Goal: Browse casually: Explore the website without a specific task or goal

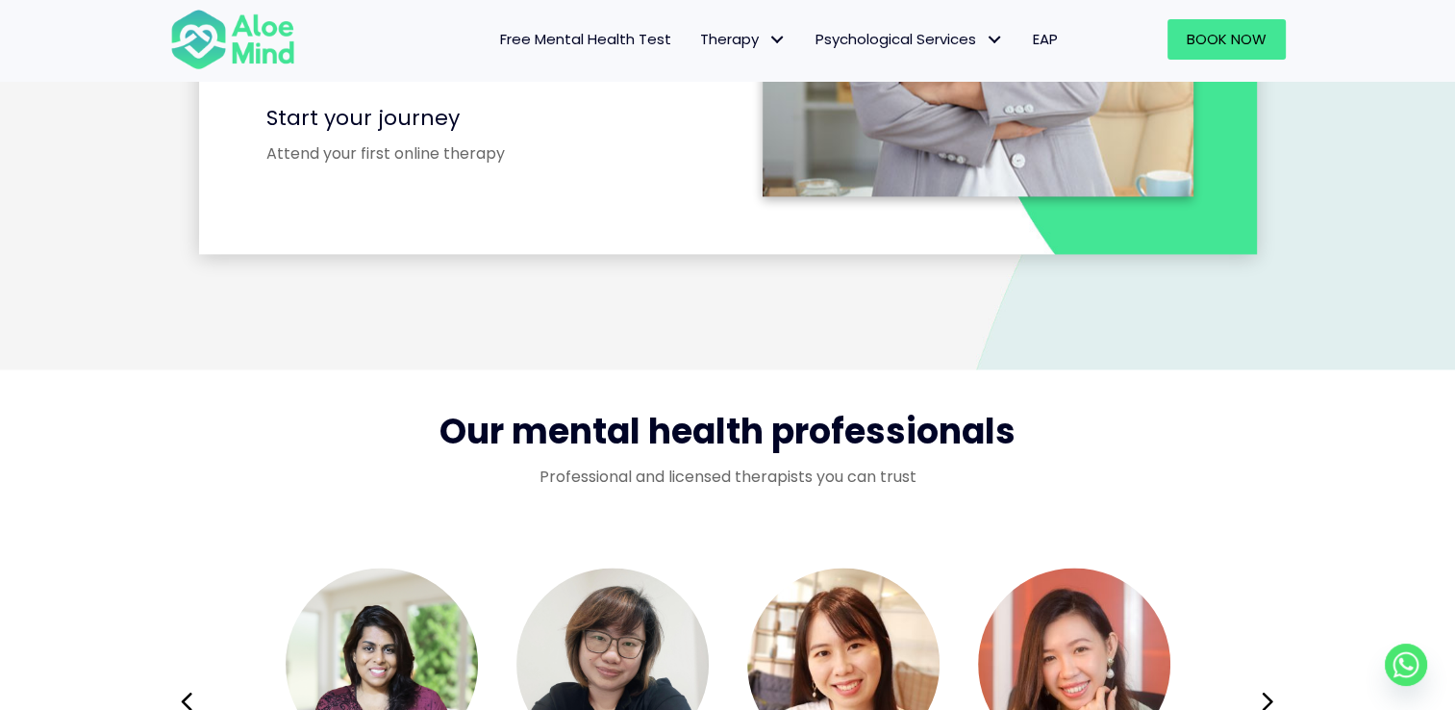
scroll to position [3078, 0]
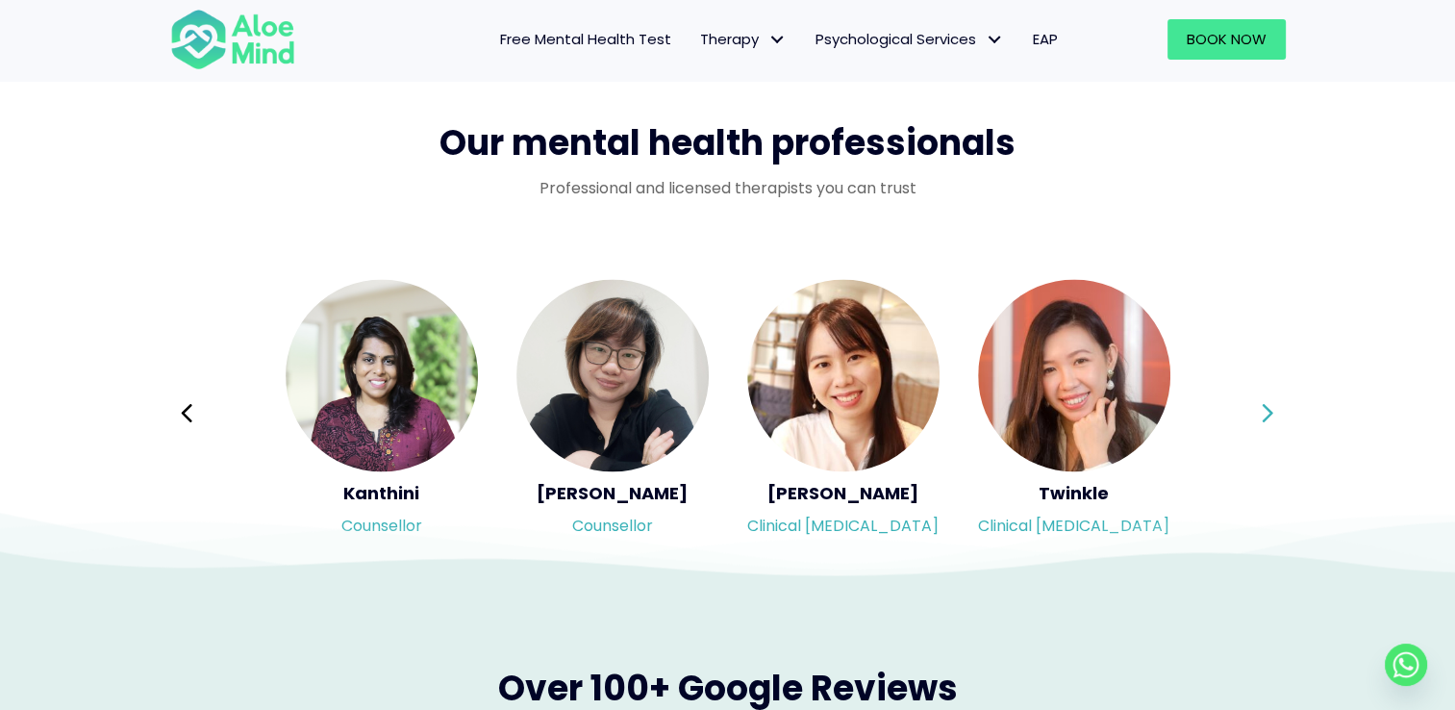
click at [1274, 411] on button "Next" at bounding box center [1268, 413] width 46 height 46
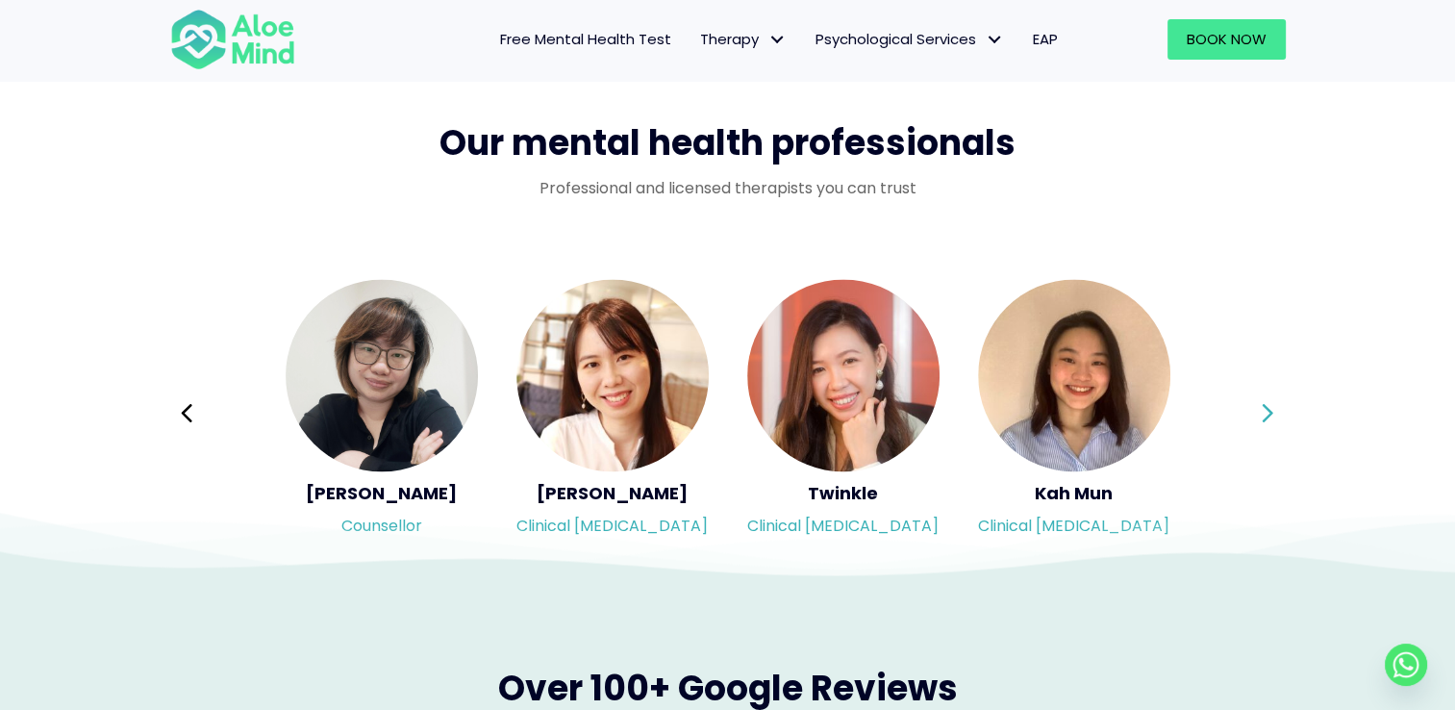
click at [1274, 411] on button "Next" at bounding box center [1268, 413] width 46 height 46
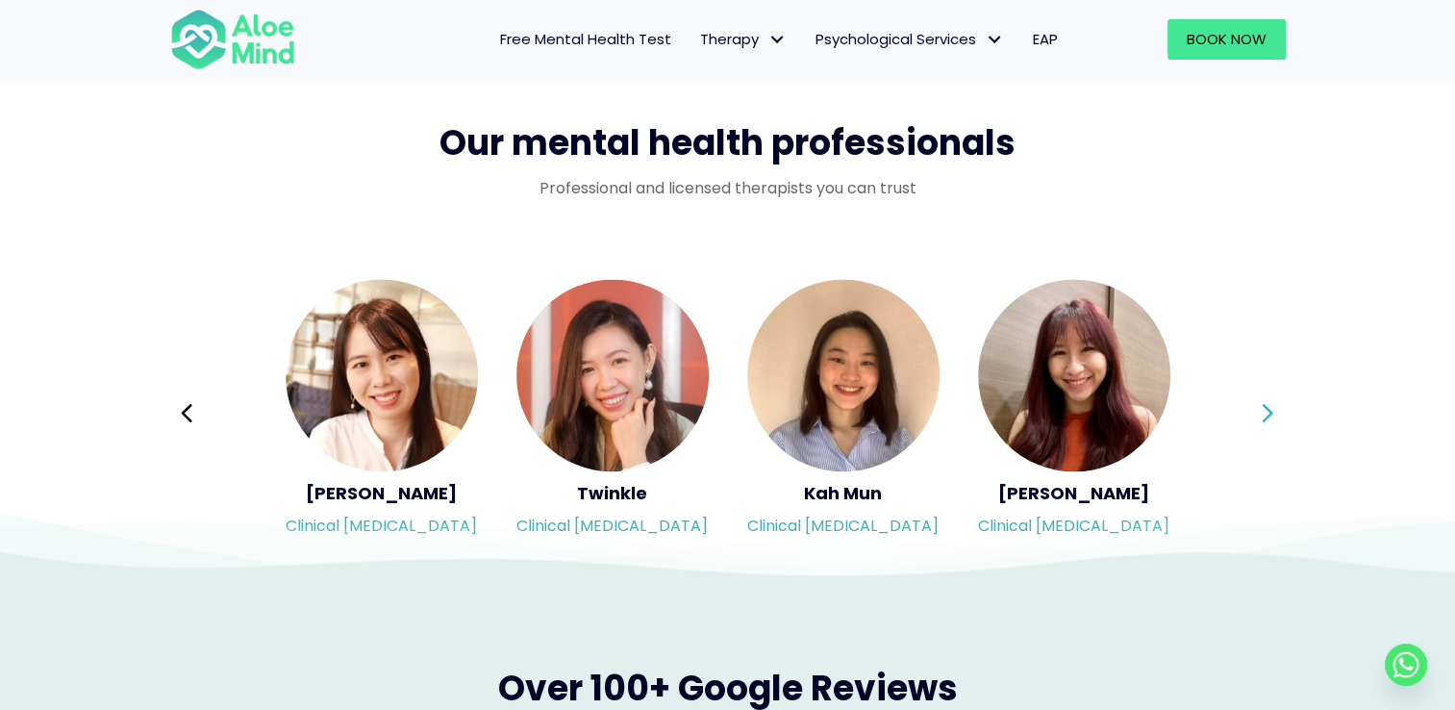
click at [1274, 411] on button "Next" at bounding box center [1268, 413] width 46 height 46
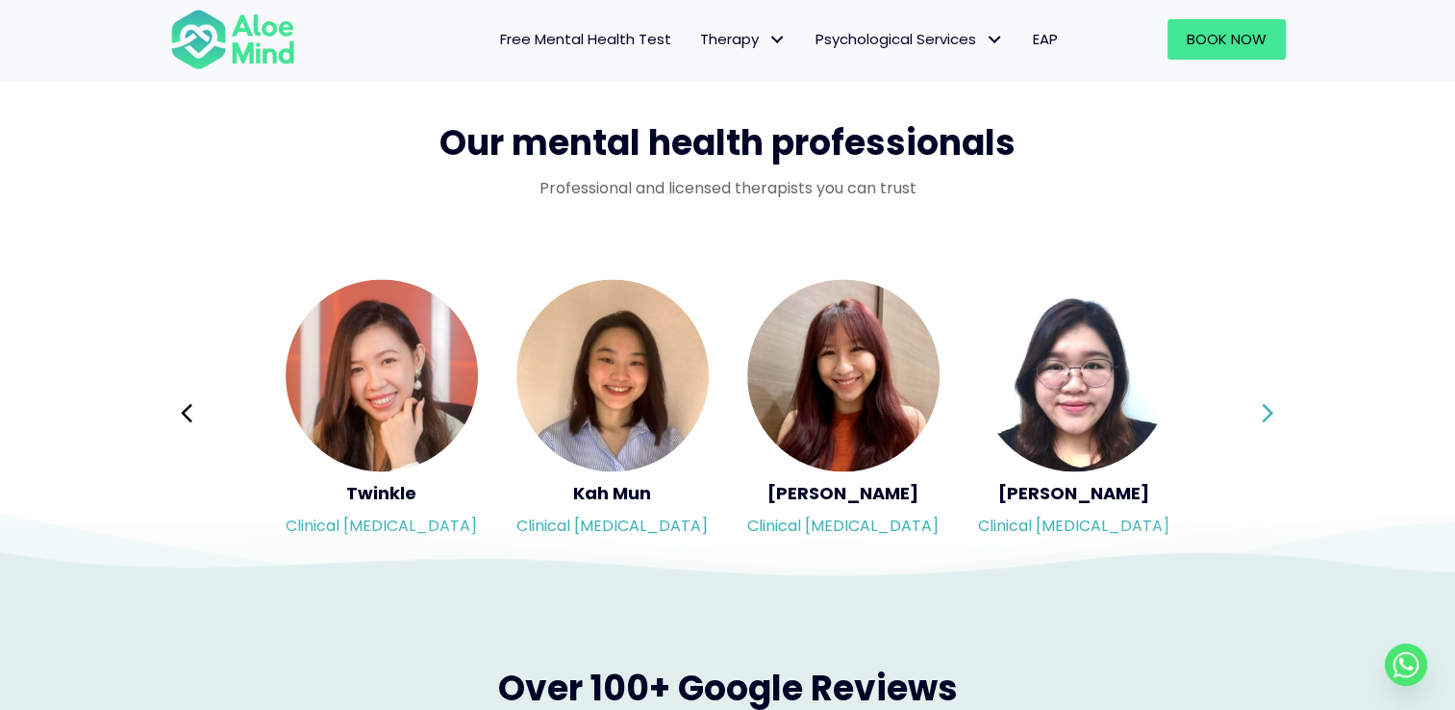
click at [1274, 411] on button "Next" at bounding box center [1268, 413] width 46 height 46
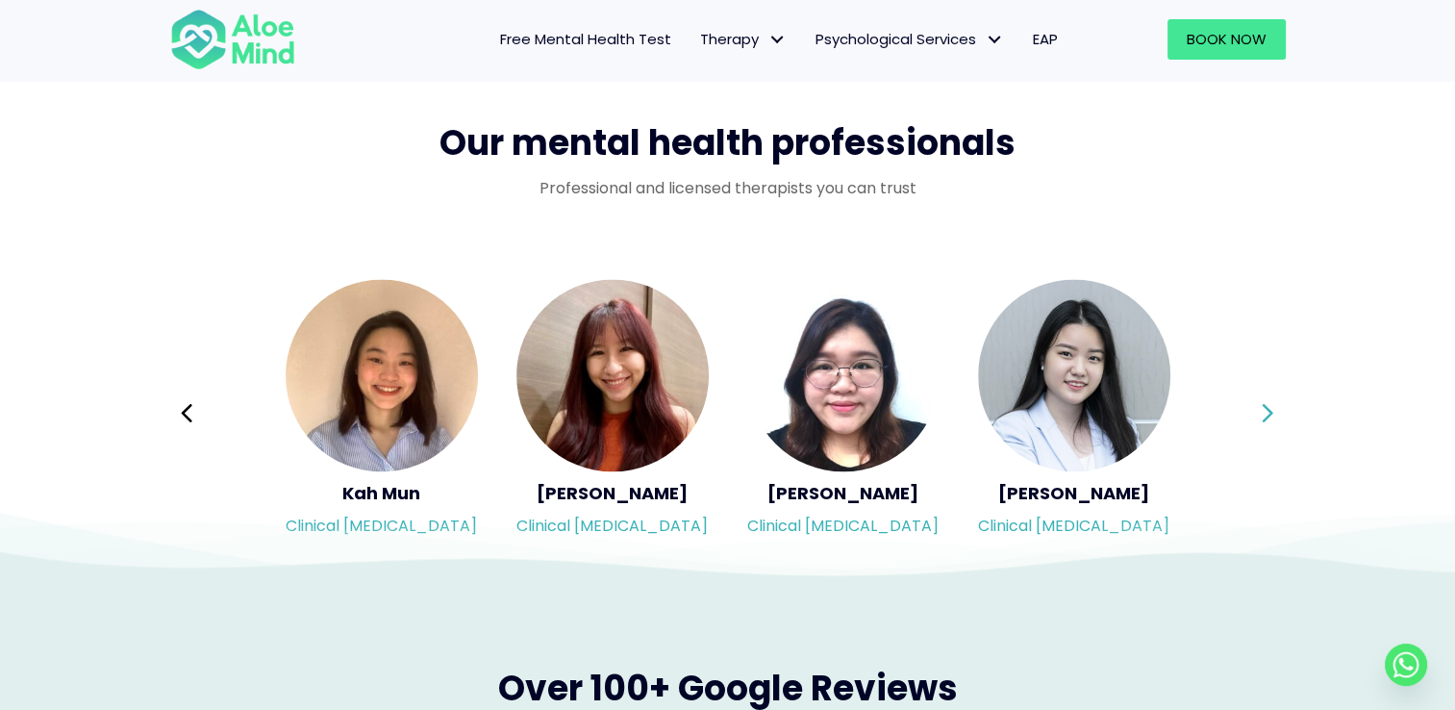
click at [1274, 411] on div "Syndy Clinical [MEDICAL_DATA] Diveena Clinical [MEDICAL_DATA] Elynna Counsellor…" at bounding box center [728, 412] width 1116 height 271
click at [1274, 411] on button "Next" at bounding box center [1268, 413] width 46 height 46
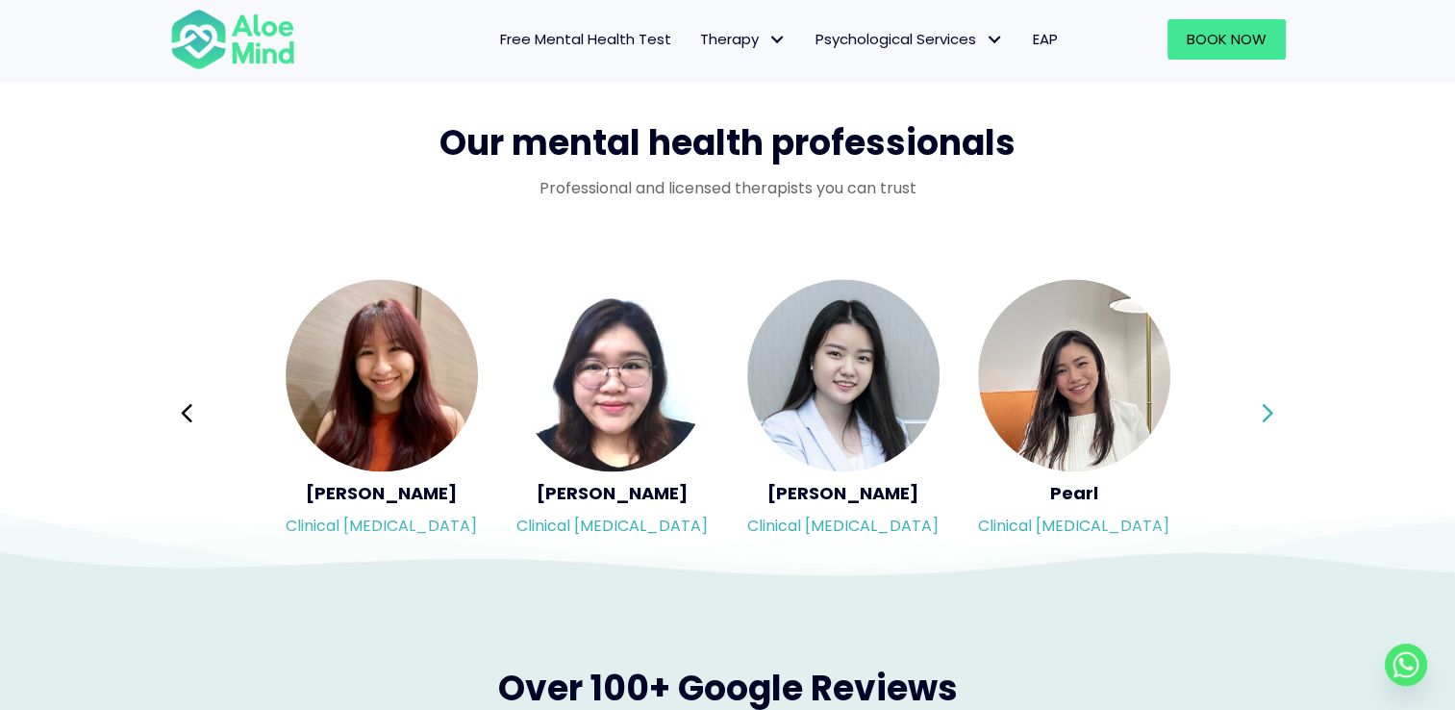
click at [1274, 411] on button "Next" at bounding box center [1268, 413] width 46 height 46
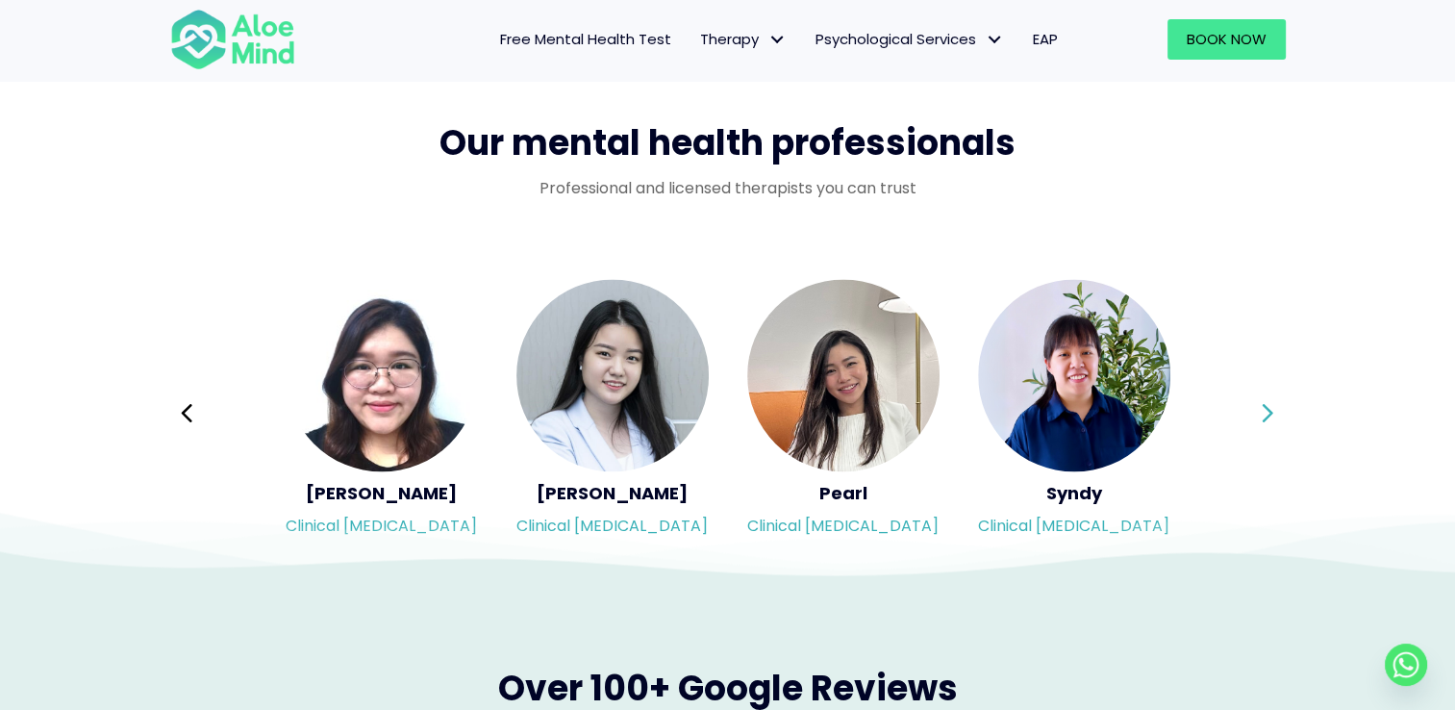
click at [1274, 411] on button "Next" at bounding box center [1268, 413] width 46 height 46
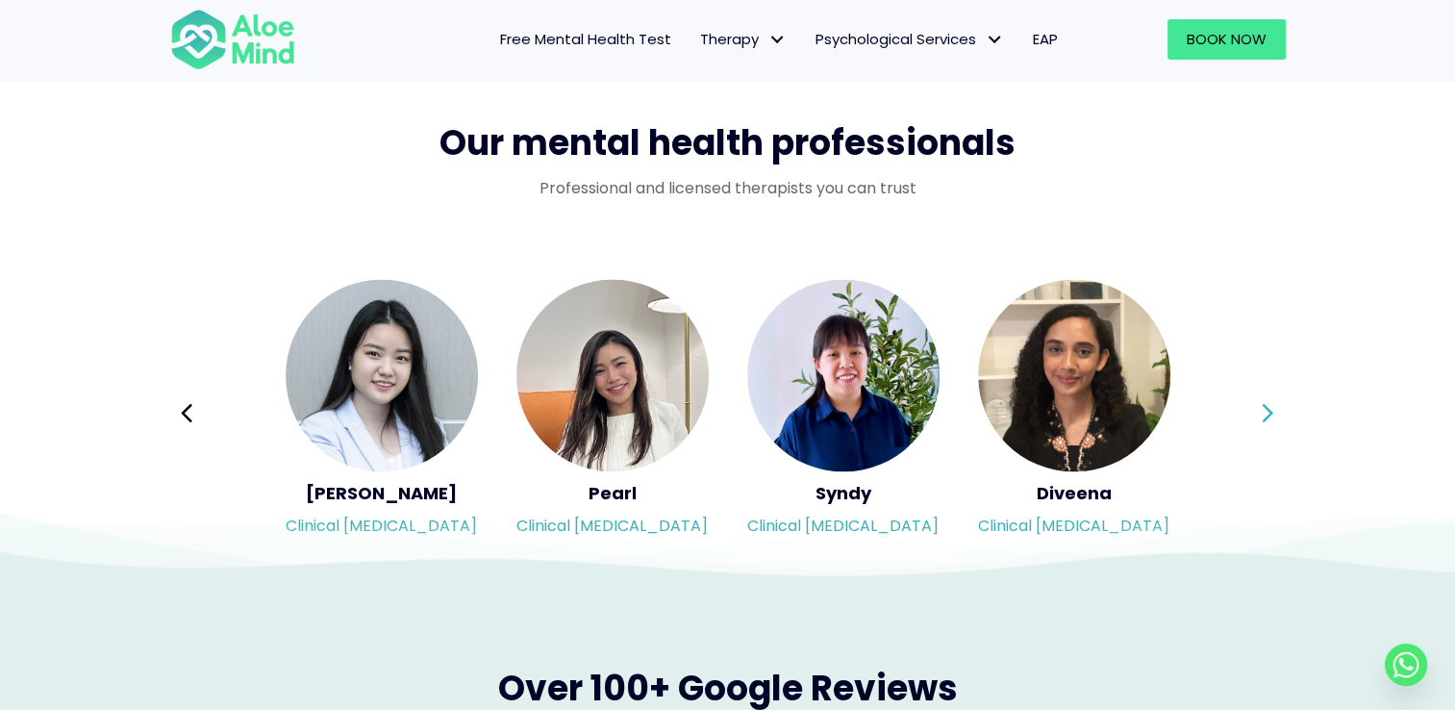
click at [1274, 411] on button "Next" at bounding box center [1268, 413] width 46 height 46
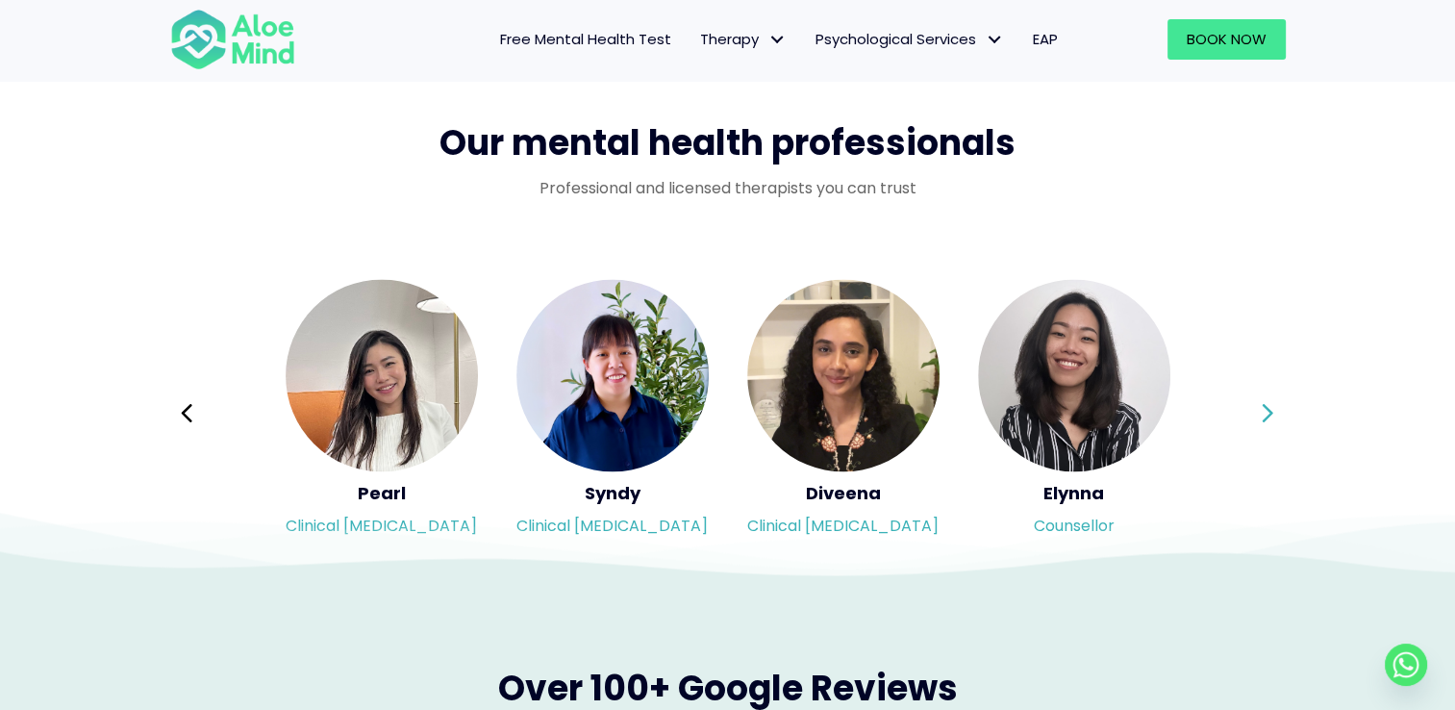
click at [1274, 411] on button "Next" at bounding box center [1268, 413] width 46 height 46
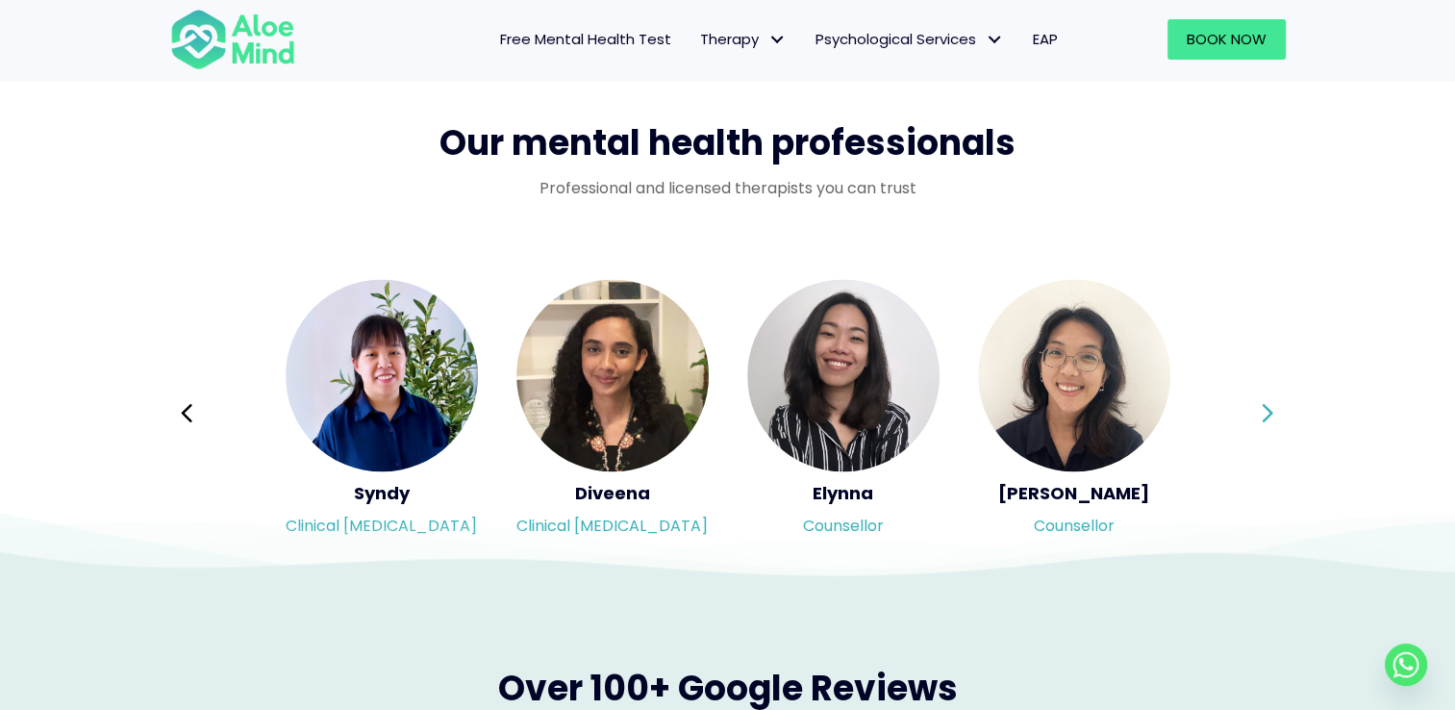
click at [1274, 411] on button "Next" at bounding box center [1268, 413] width 46 height 46
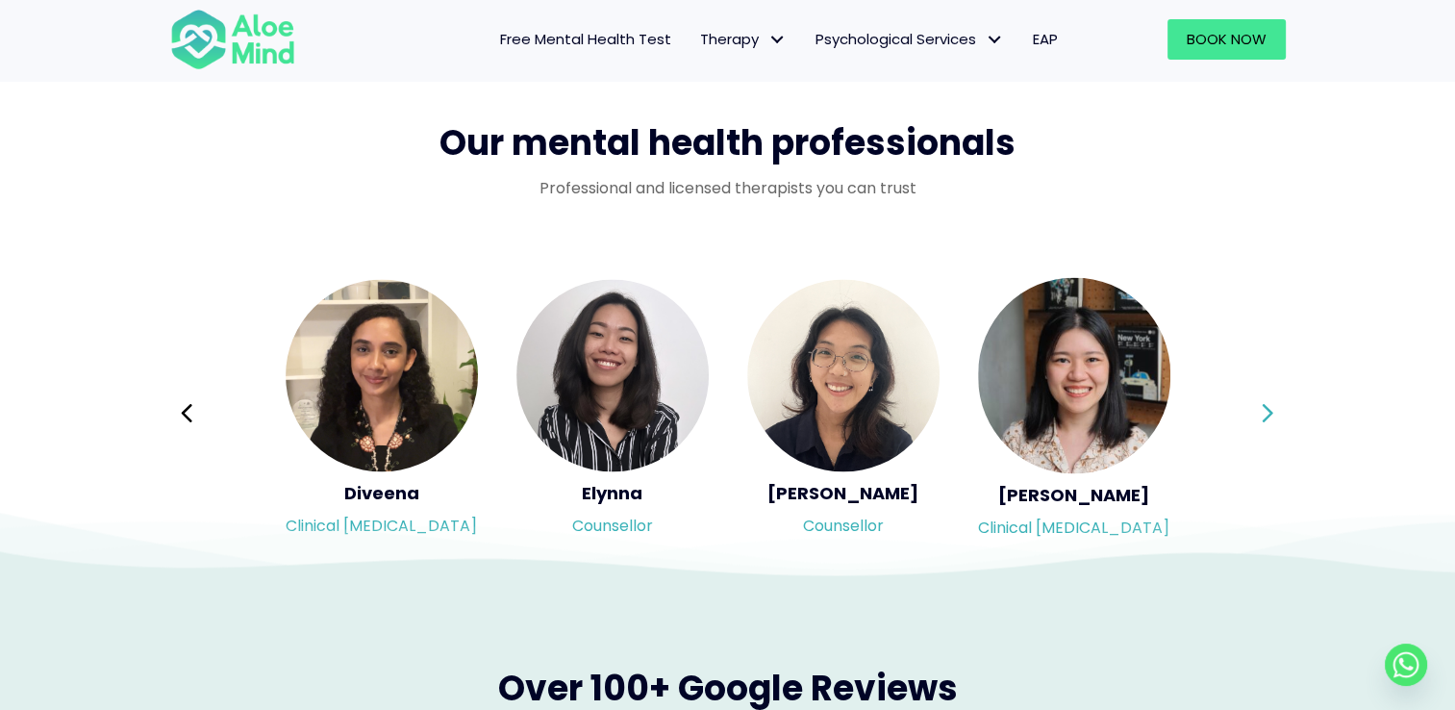
click at [1274, 411] on div "Syndy Clinical [MEDICAL_DATA] Diveena Clinical [MEDICAL_DATA] Elynna Counsellor…" at bounding box center [728, 412] width 1116 height 271
click at [1274, 411] on button "Next" at bounding box center [1268, 413] width 46 height 46
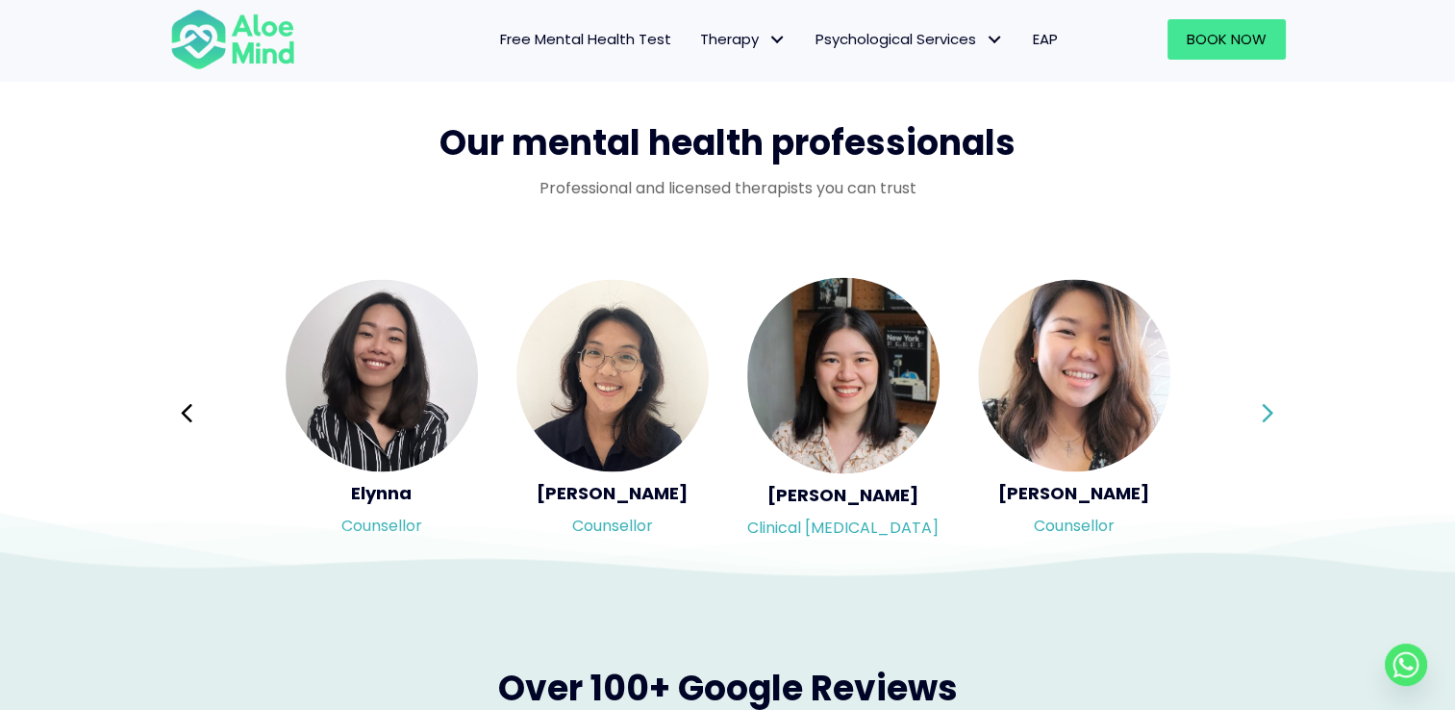
click at [1274, 411] on button "Next" at bounding box center [1268, 413] width 46 height 46
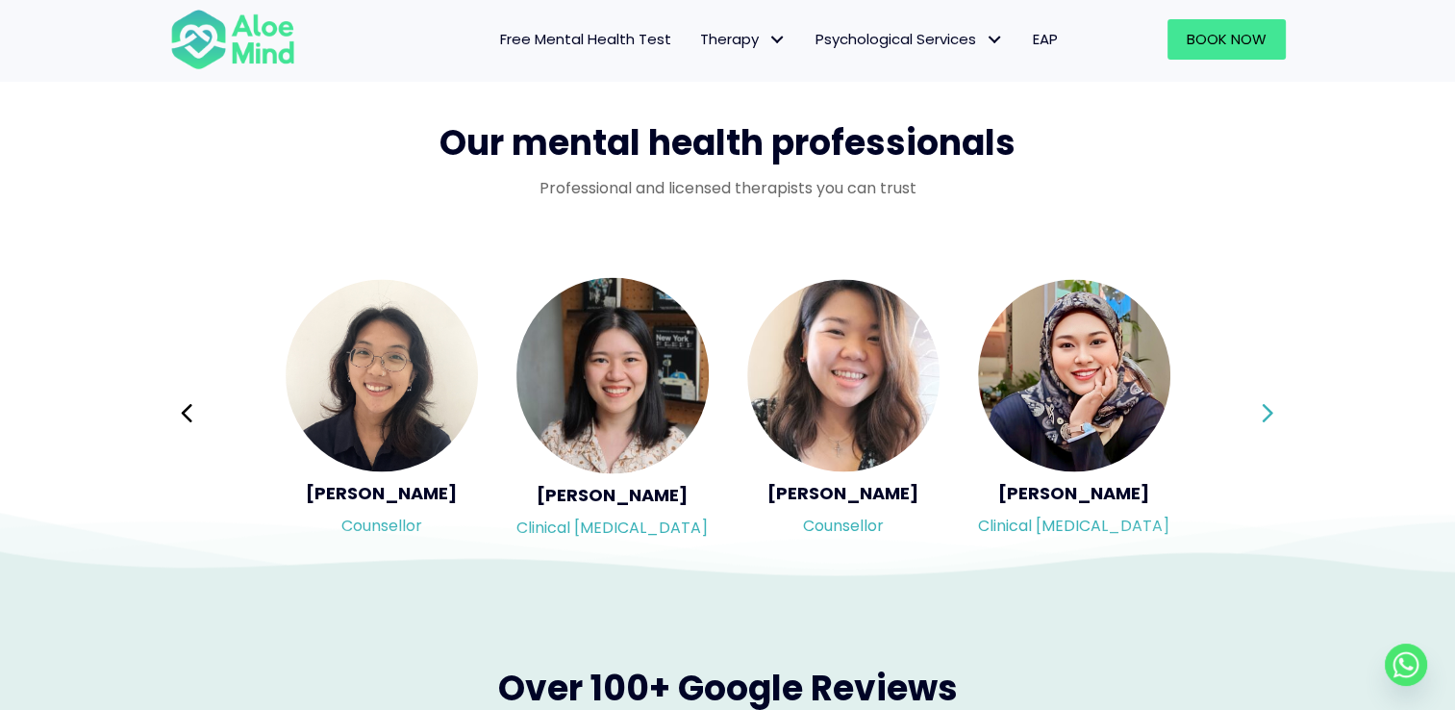
click at [1274, 411] on button "Next" at bounding box center [1268, 413] width 46 height 46
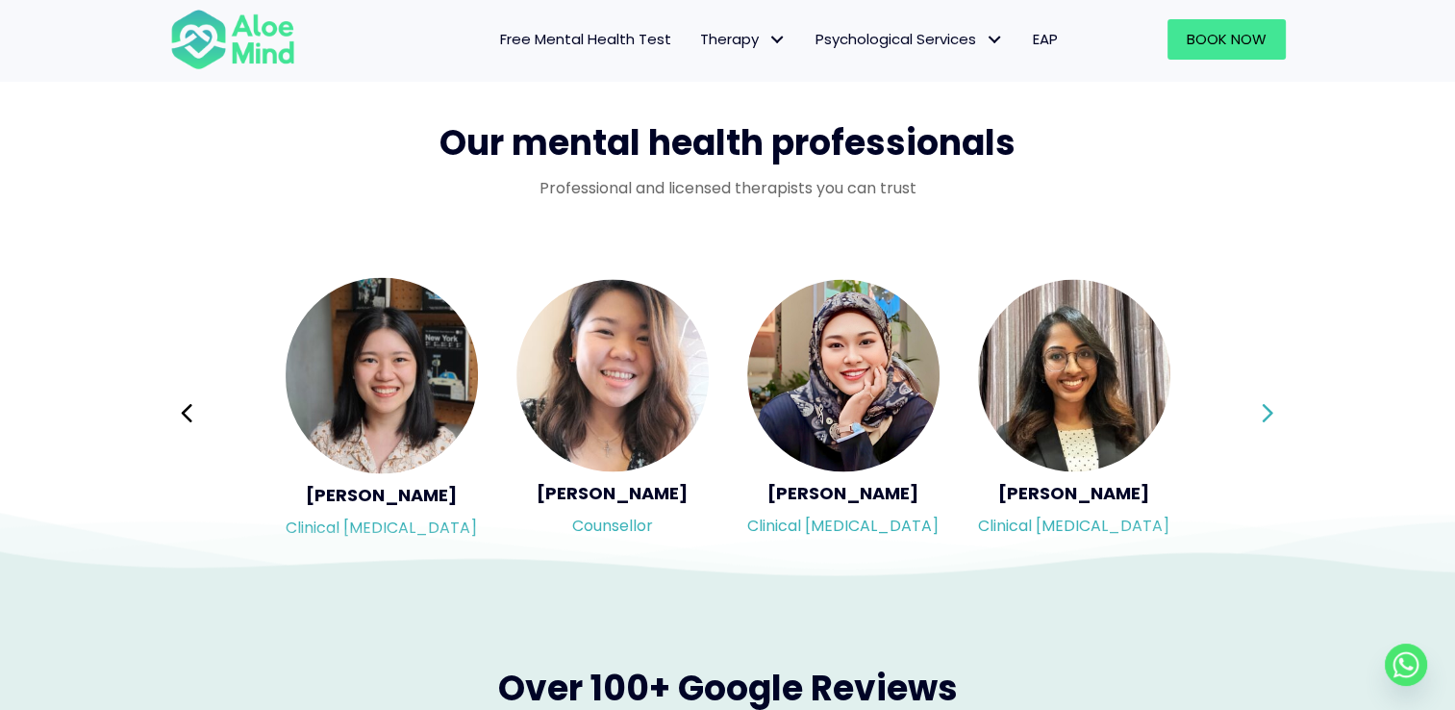
click at [1274, 411] on div "Syndy Clinical [MEDICAL_DATA] Diveena Clinical [MEDICAL_DATA] Elynna Counsellor…" at bounding box center [728, 412] width 1116 height 271
click at [1274, 411] on button "Next" at bounding box center [1268, 413] width 46 height 46
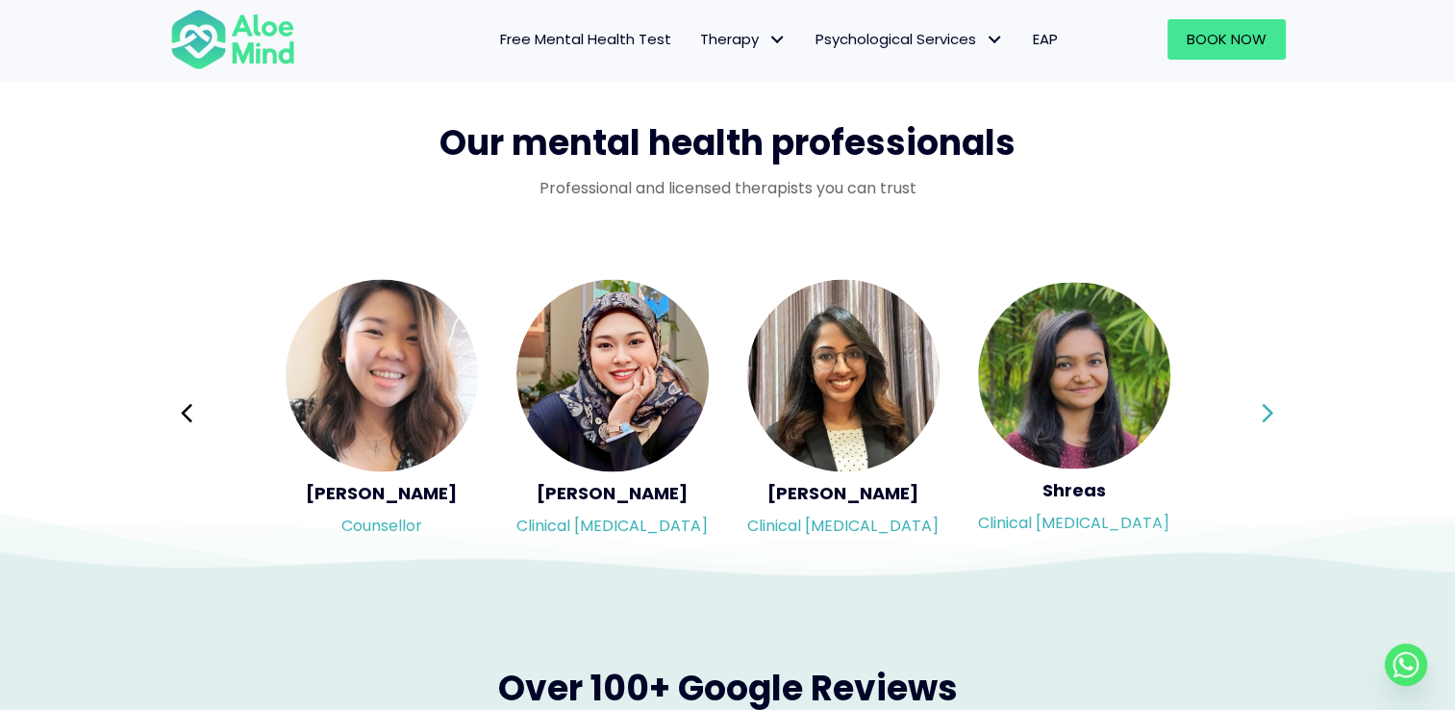
click at [1274, 411] on button "Next" at bounding box center [1268, 413] width 46 height 46
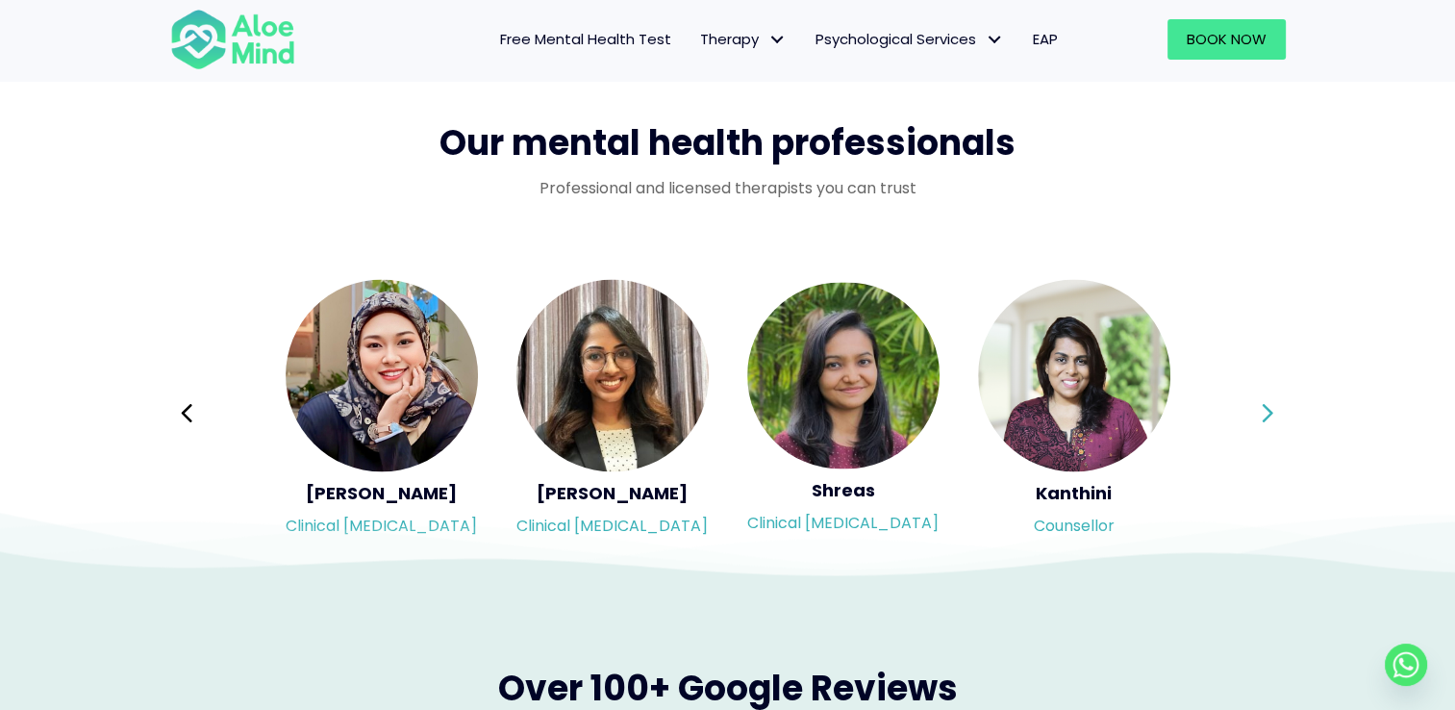
scroll to position [3174, 0]
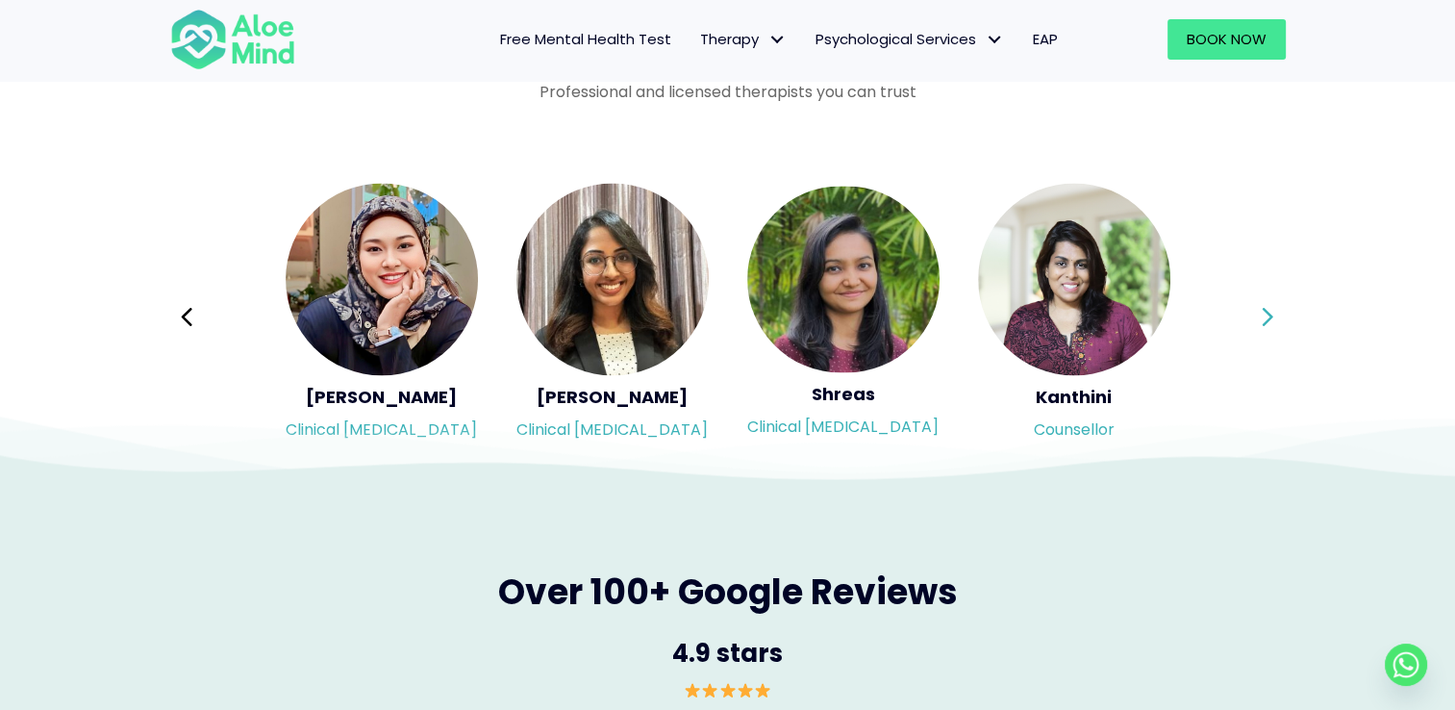
click at [1268, 314] on icon at bounding box center [1267, 316] width 13 height 37
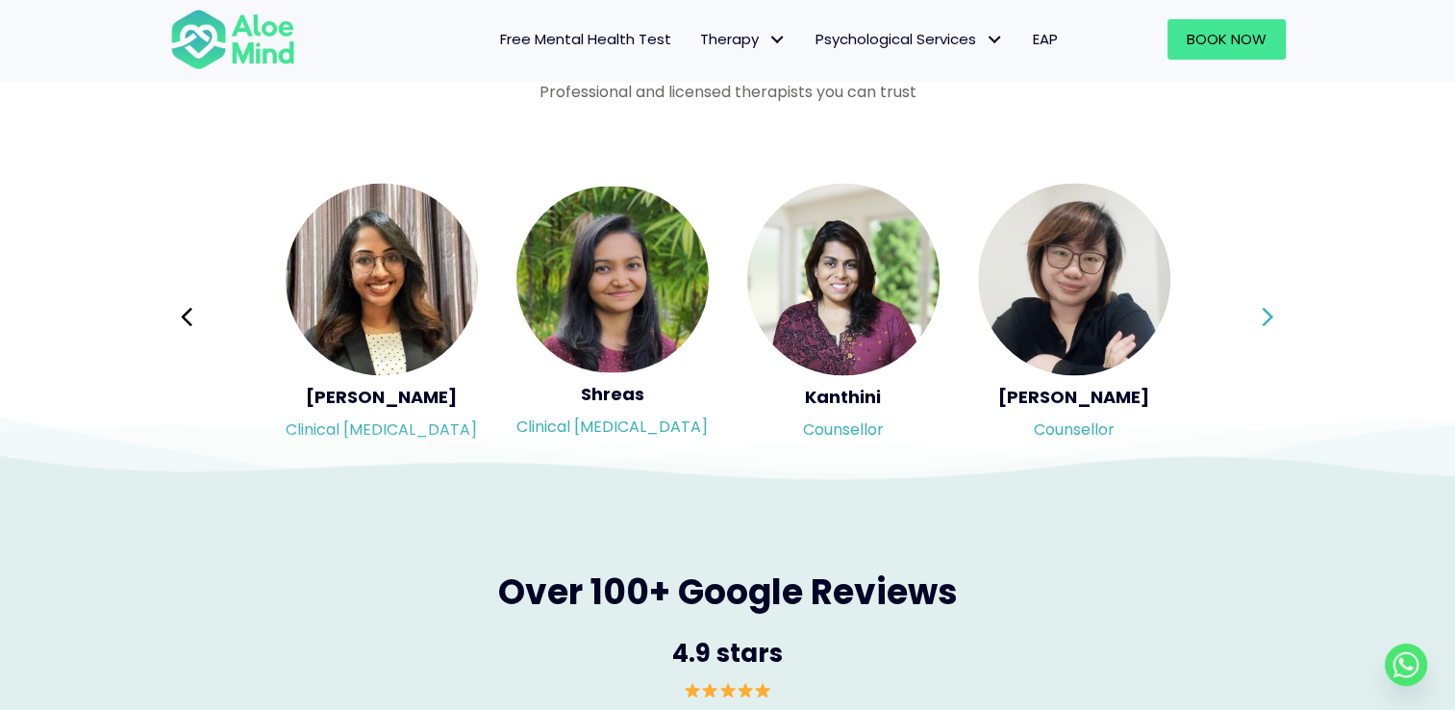
click at [1268, 314] on icon at bounding box center [1267, 316] width 13 height 37
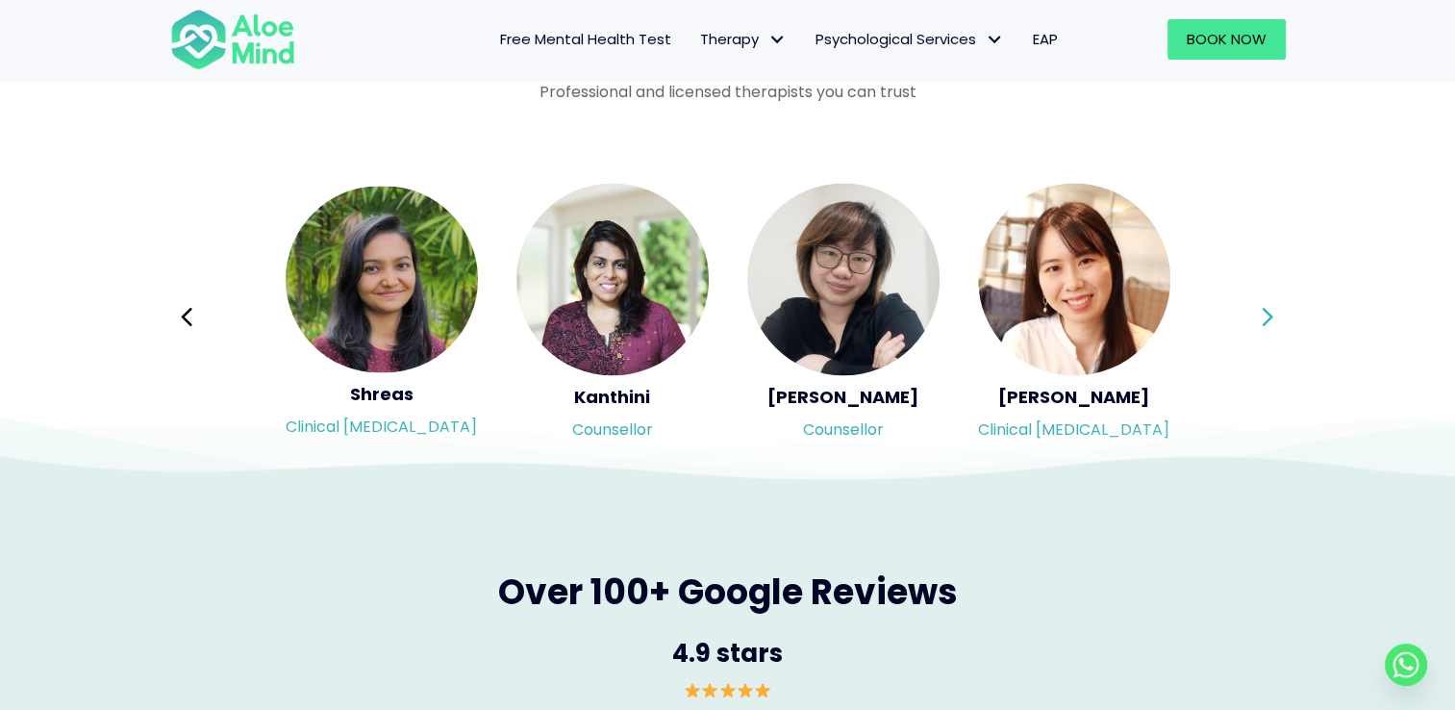
click at [1268, 314] on icon at bounding box center [1267, 316] width 13 height 37
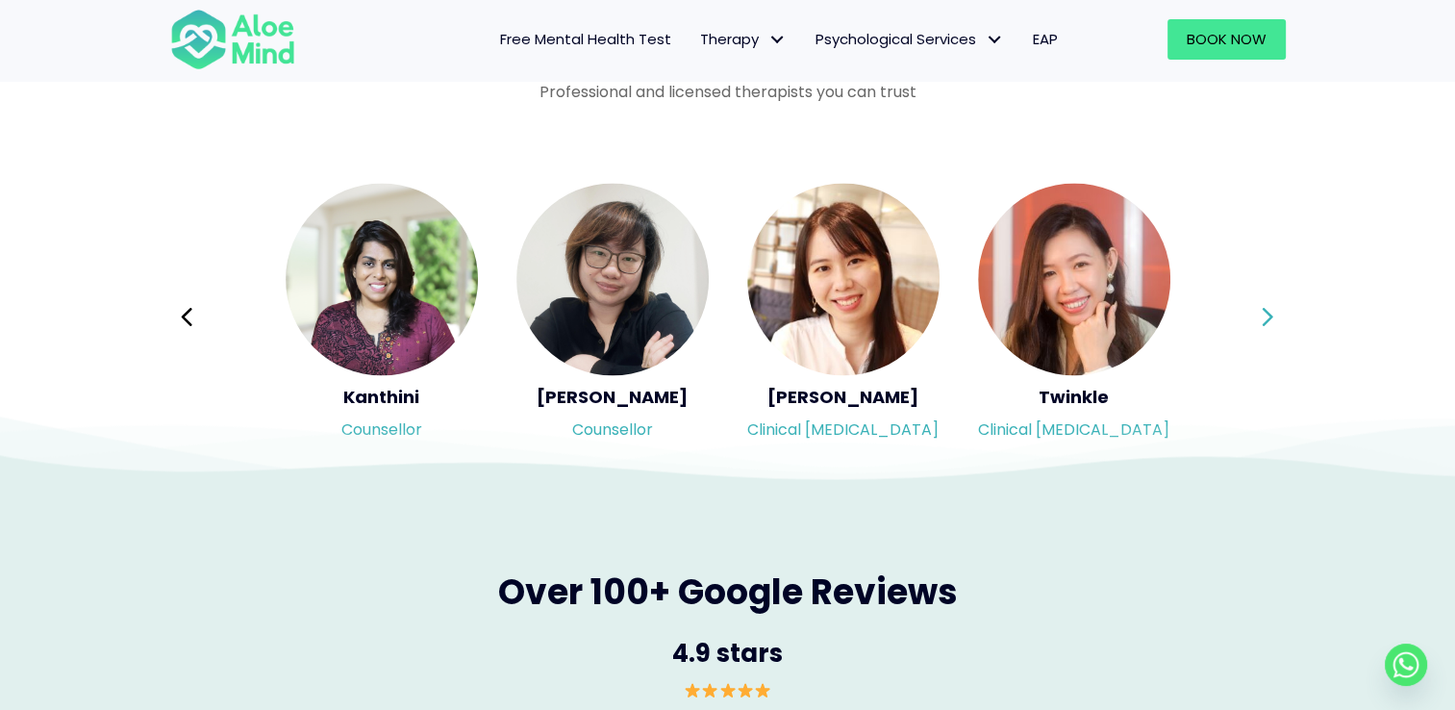
click at [1268, 314] on icon at bounding box center [1267, 316] width 13 height 37
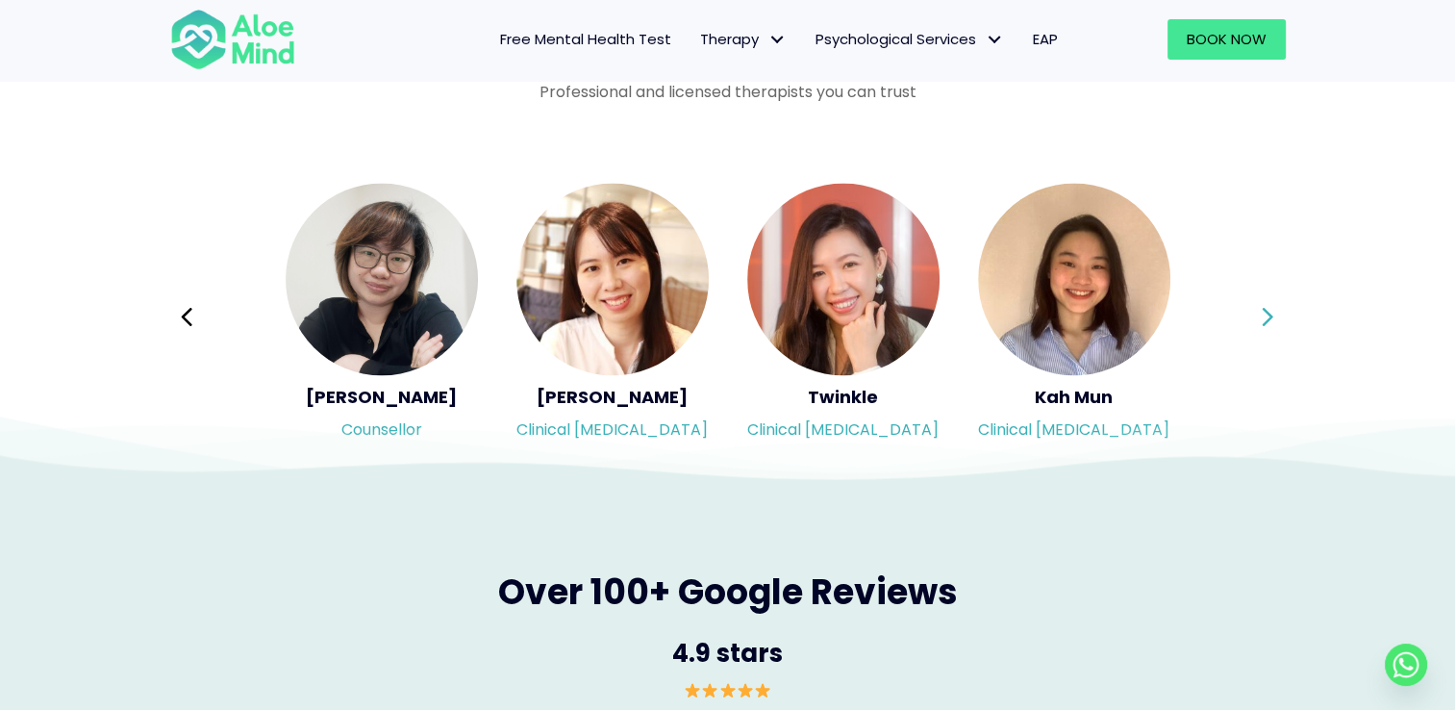
click at [1268, 314] on div "Syndy Clinical [MEDICAL_DATA] Diveena Clinical [MEDICAL_DATA] Elynna Counsellor…" at bounding box center [728, 316] width 1116 height 271
click at [1268, 314] on icon at bounding box center [1267, 316] width 13 height 37
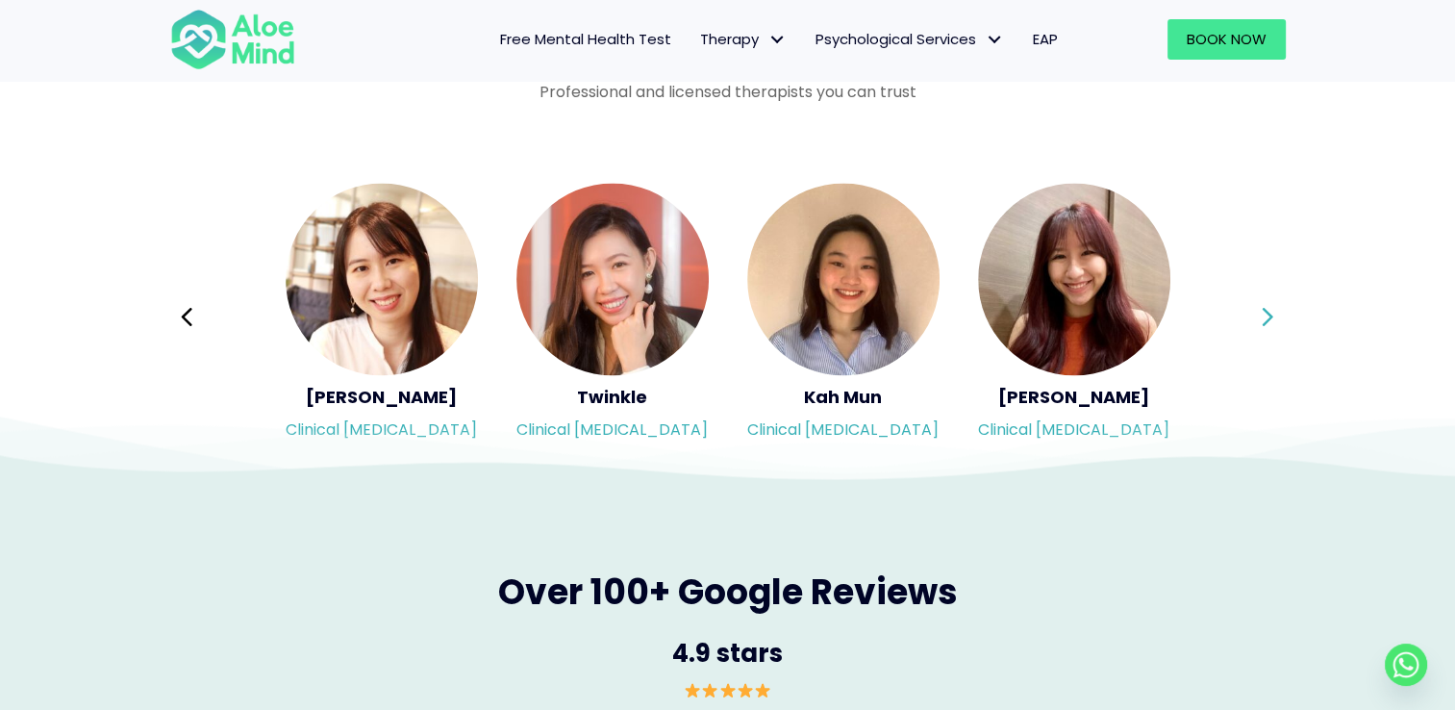
click at [1268, 314] on icon at bounding box center [1267, 316] width 13 height 37
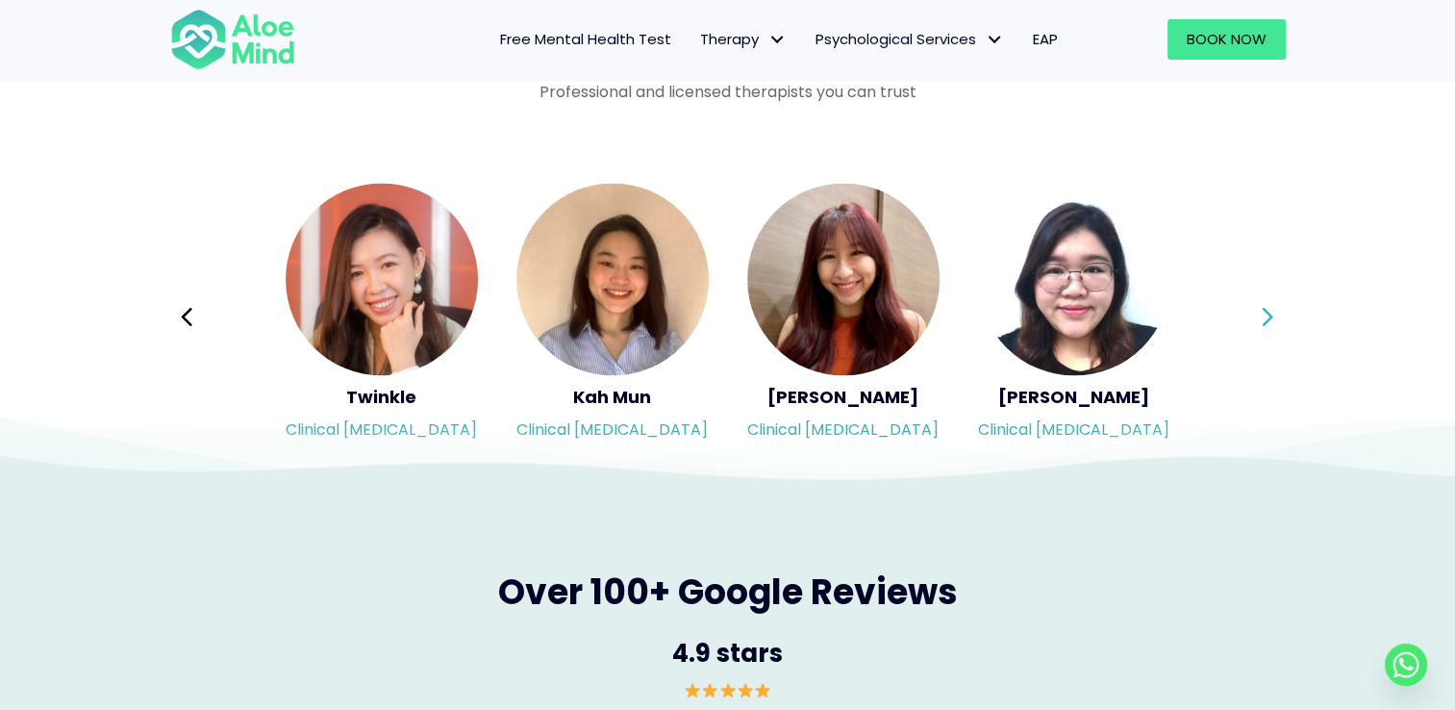
click at [1268, 314] on div "Syndy Clinical [MEDICAL_DATA] Diveena Clinical [MEDICAL_DATA] Elynna Counsellor…" at bounding box center [728, 316] width 1116 height 271
click at [1268, 314] on icon at bounding box center [1267, 316] width 13 height 37
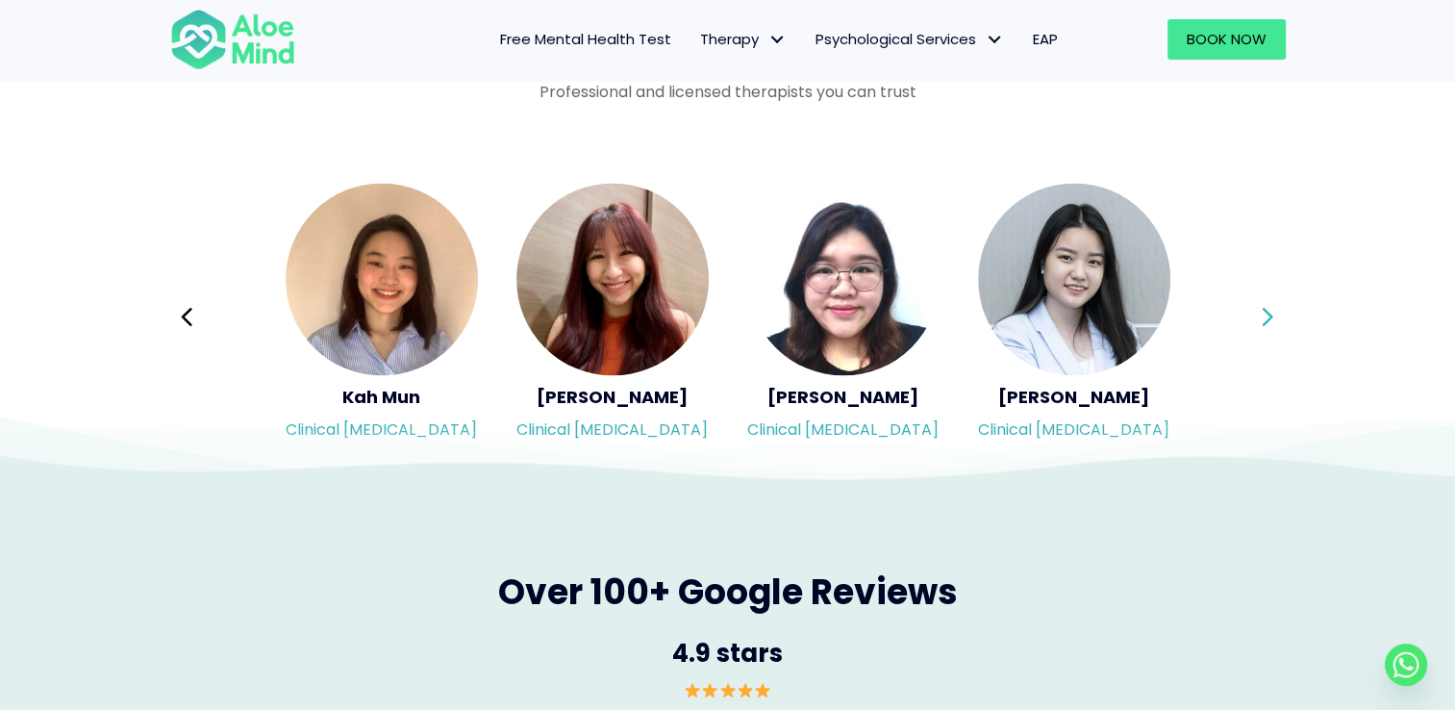
click at [1268, 314] on icon at bounding box center [1267, 316] width 13 height 37
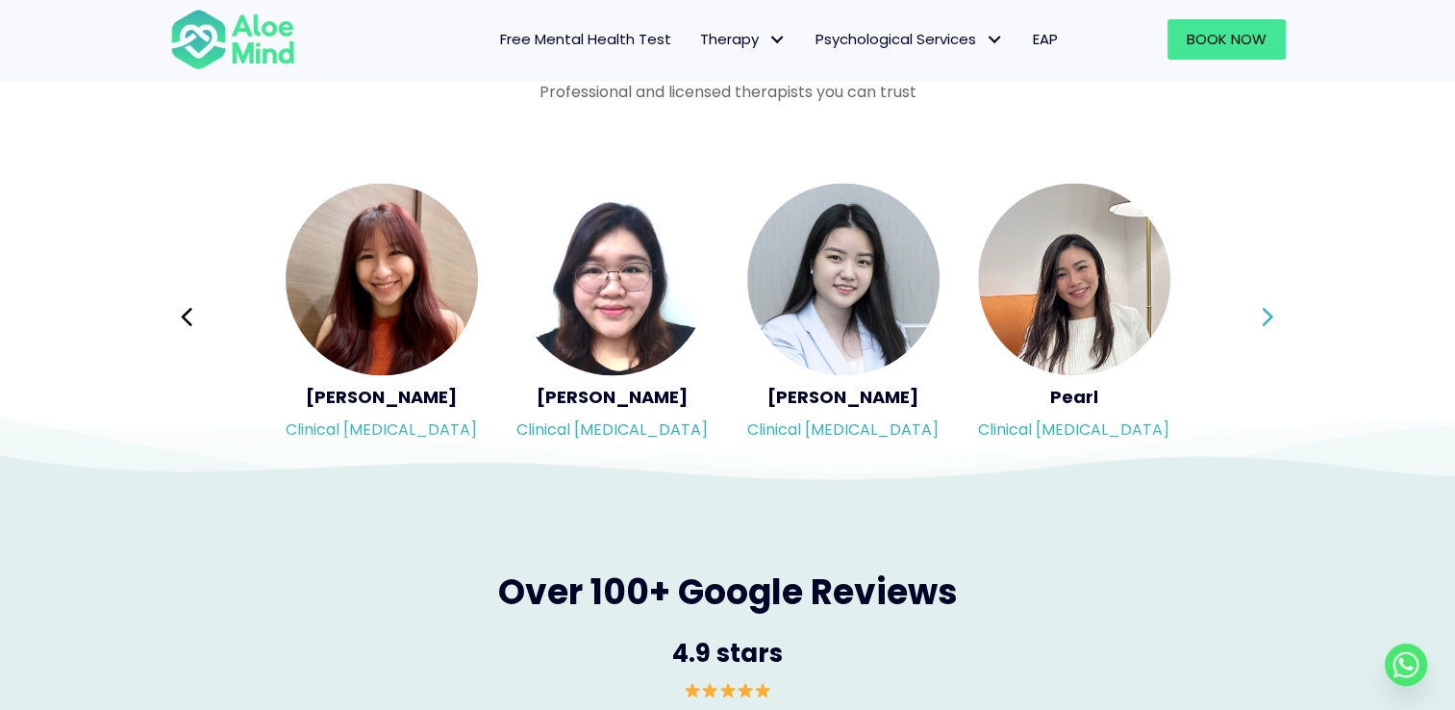
click at [1268, 314] on div "Syndy Clinical [MEDICAL_DATA] Diveena Clinical [MEDICAL_DATA] Elynna Counsellor…" at bounding box center [728, 316] width 1116 height 271
click at [1268, 314] on icon at bounding box center [1267, 316] width 13 height 37
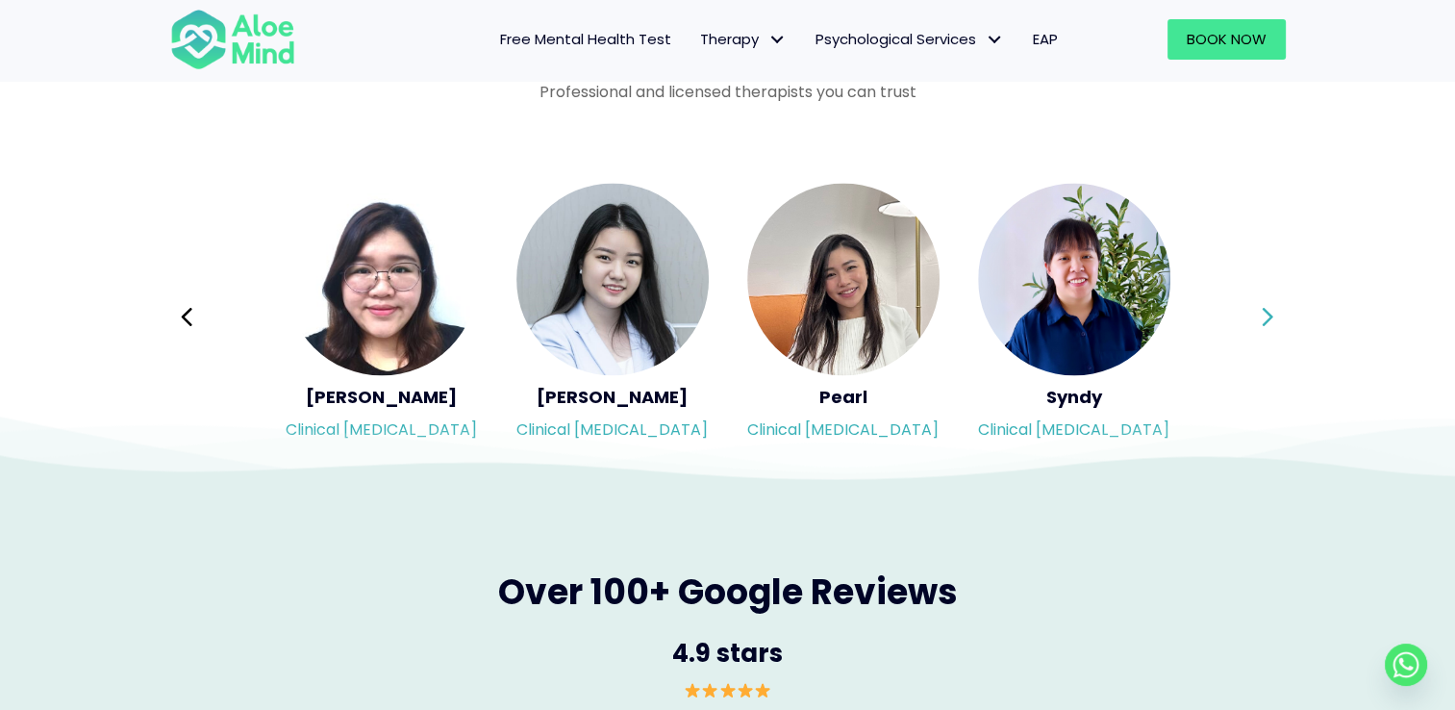
click at [1268, 314] on div "Syndy Clinical [MEDICAL_DATA] Diveena Clinical [MEDICAL_DATA] Elynna Counsellor…" at bounding box center [728, 316] width 1116 height 271
click at [1268, 314] on icon at bounding box center [1267, 316] width 13 height 37
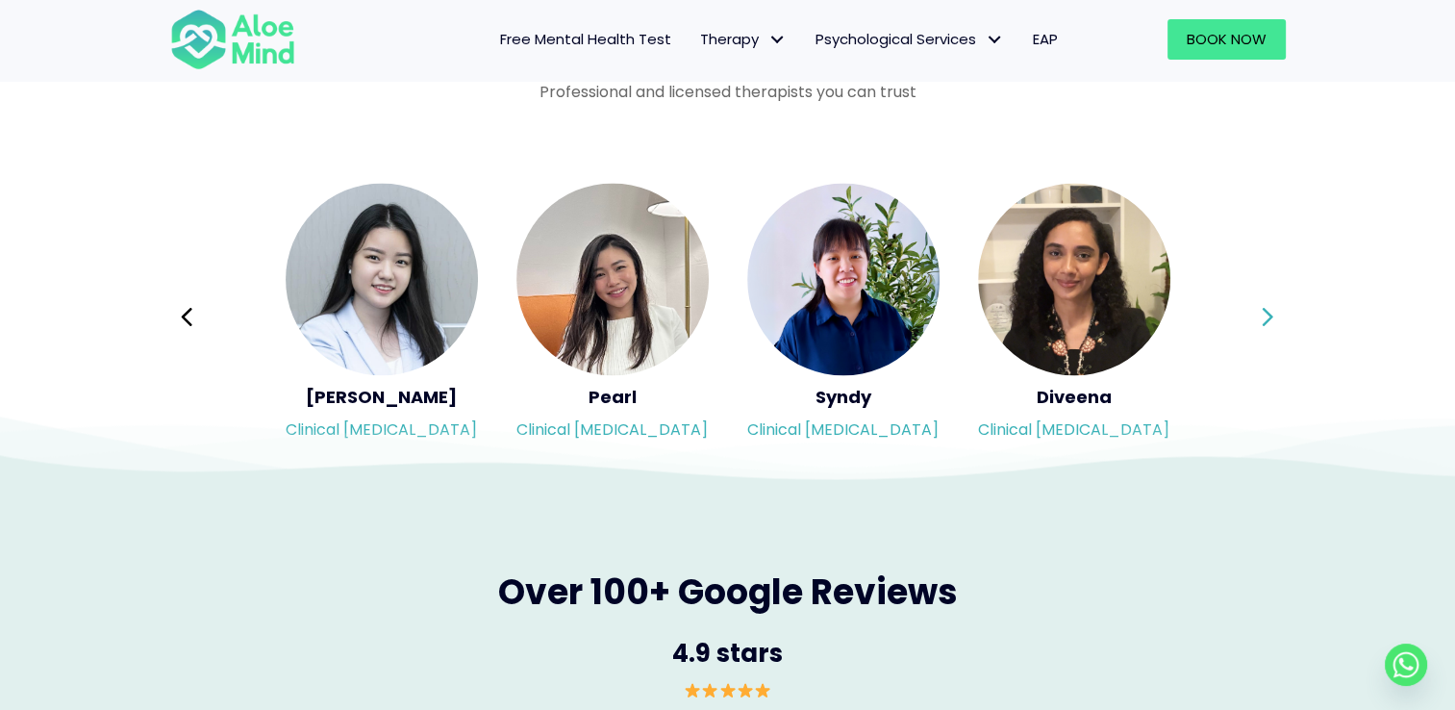
click at [1268, 314] on icon at bounding box center [1267, 316] width 13 height 37
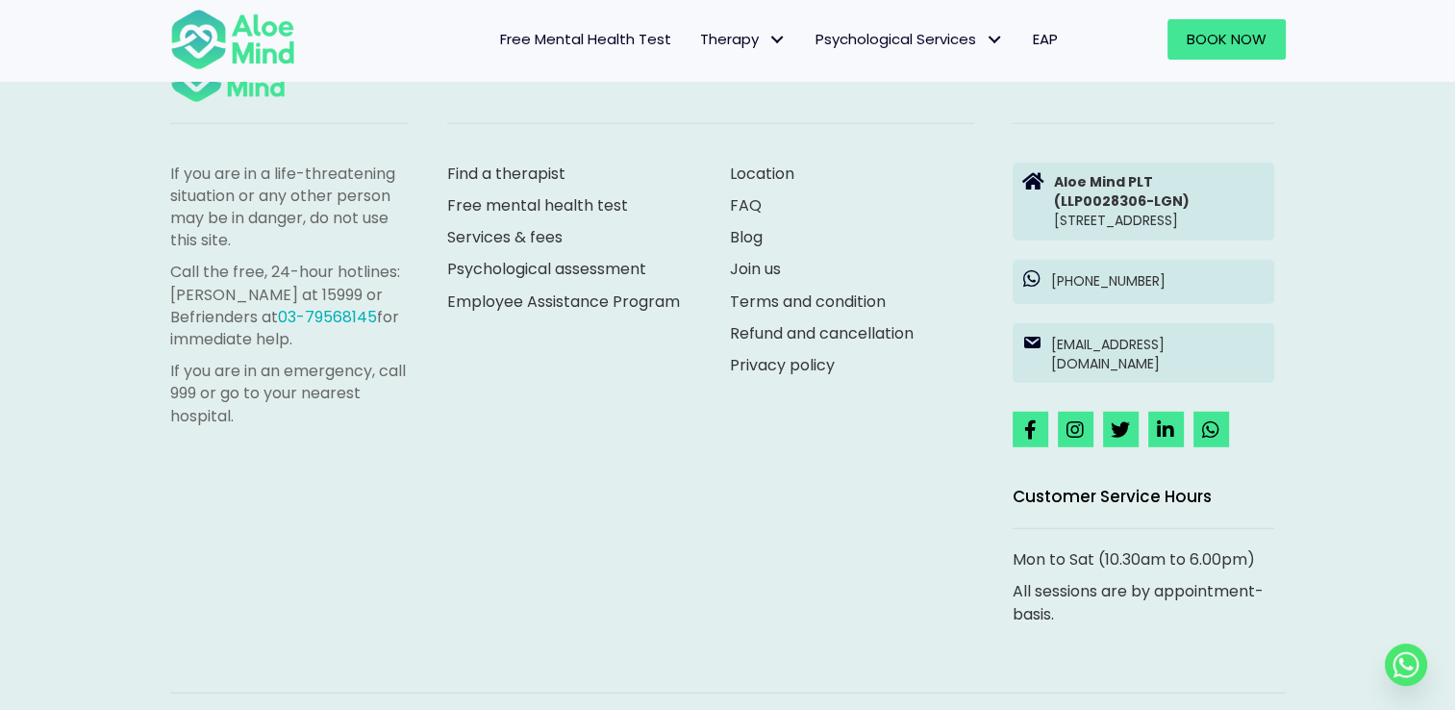
scroll to position [5386, 0]
